Goal: Navigation & Orientation: Find specific page/section

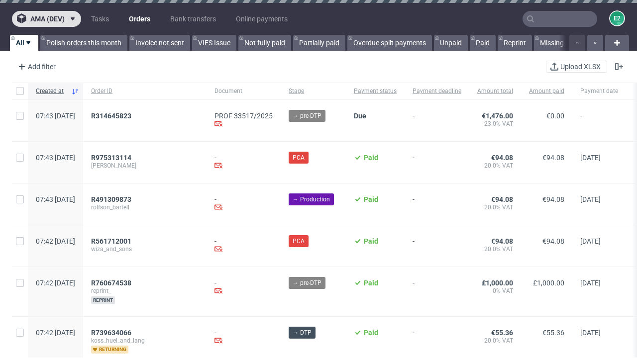
click at [46, 19] on span "ama (dev)" at bounding box center [47, 18] width 34 height 7
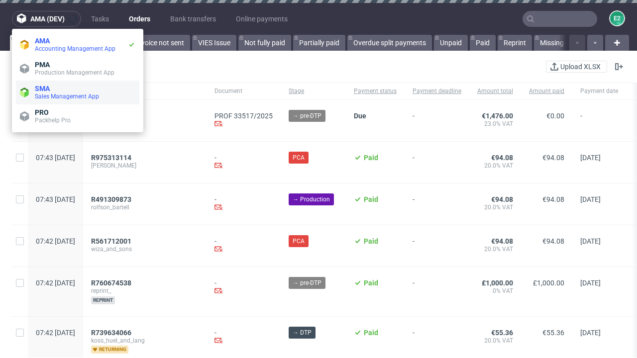
click at [78, 93] on span "Sales Management App" at bounding box center [85, 97] width 101 height 8
